Goal: Task Accomplishment & Management: Manage account settings

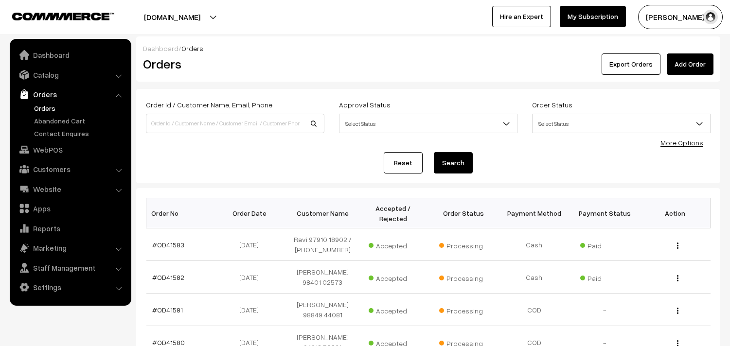
scroll to position [1, 0]
click at [45, 107] on link "Orders" at bounding box center [80, 108] width 96 height 10
click at [46, 105] on link "Orders" at bounding box center [80, 108] width 96 height 10
click at [46, 107] on link "Orders" at bounding box center [80, 108] width 96 height 10
click at [43, 101] on link "Orders" at bounding box center [70, 94] width 116 height 17
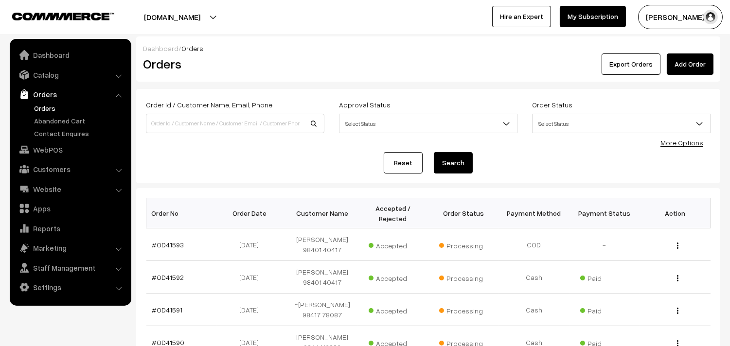
click at [41, 107] on link "Orders" at bounding box center [80, 108] width 96 height 10
click at [45, 108] on link "Orders" at bounding box center [80, 108] width 96 height 10
click at [52, 108] on link "Orders" at bounding box center [80, 108] width 96 height 10
click at [47, 108] on link "Orders" at bounding box center [80, 108] width 96 height 10
